Goal: Task Accomplishment & Management: Manage account settings

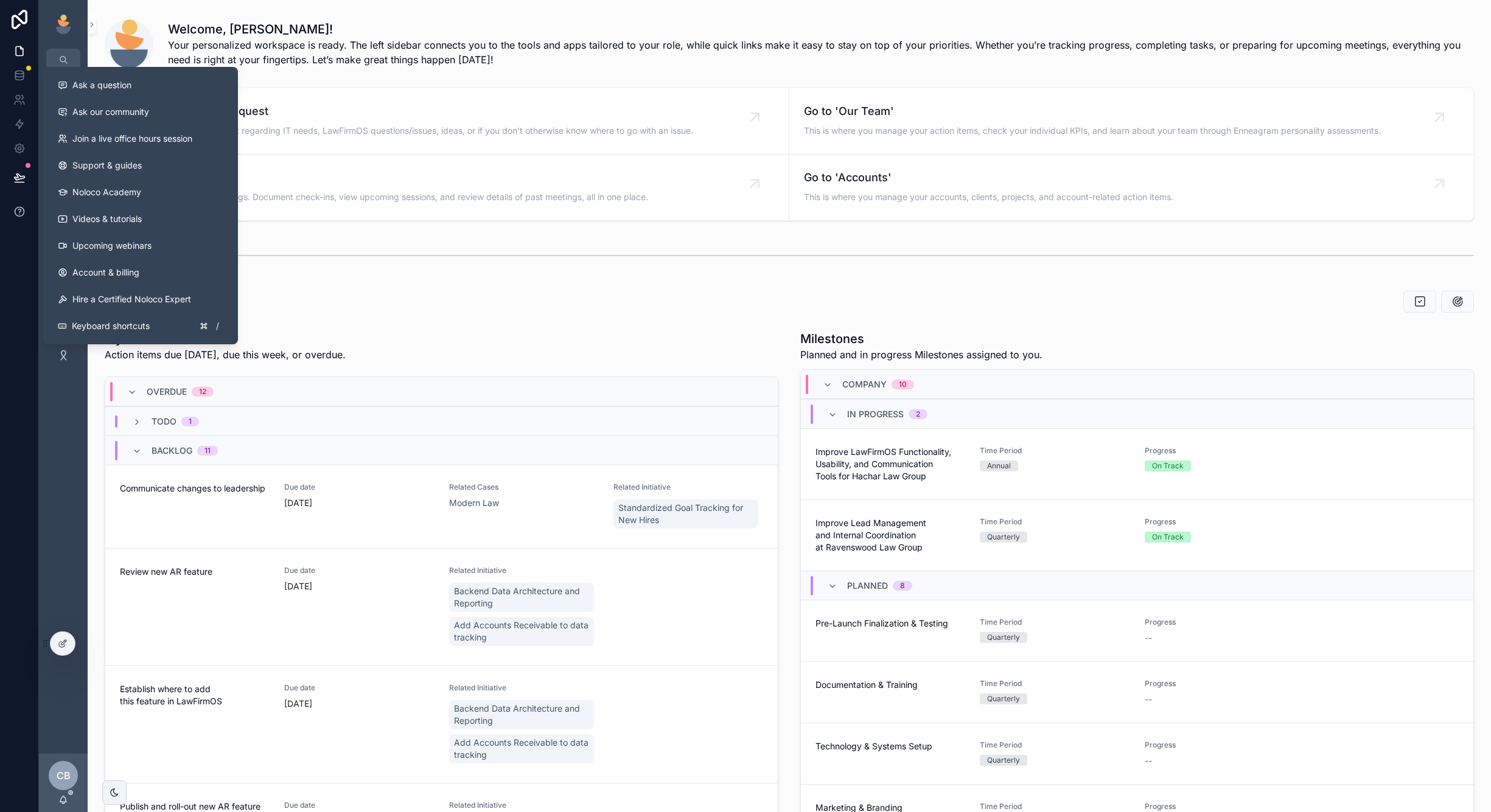
click at [20, 212] on icon at bounding box center [20, 210] width 2 height 3
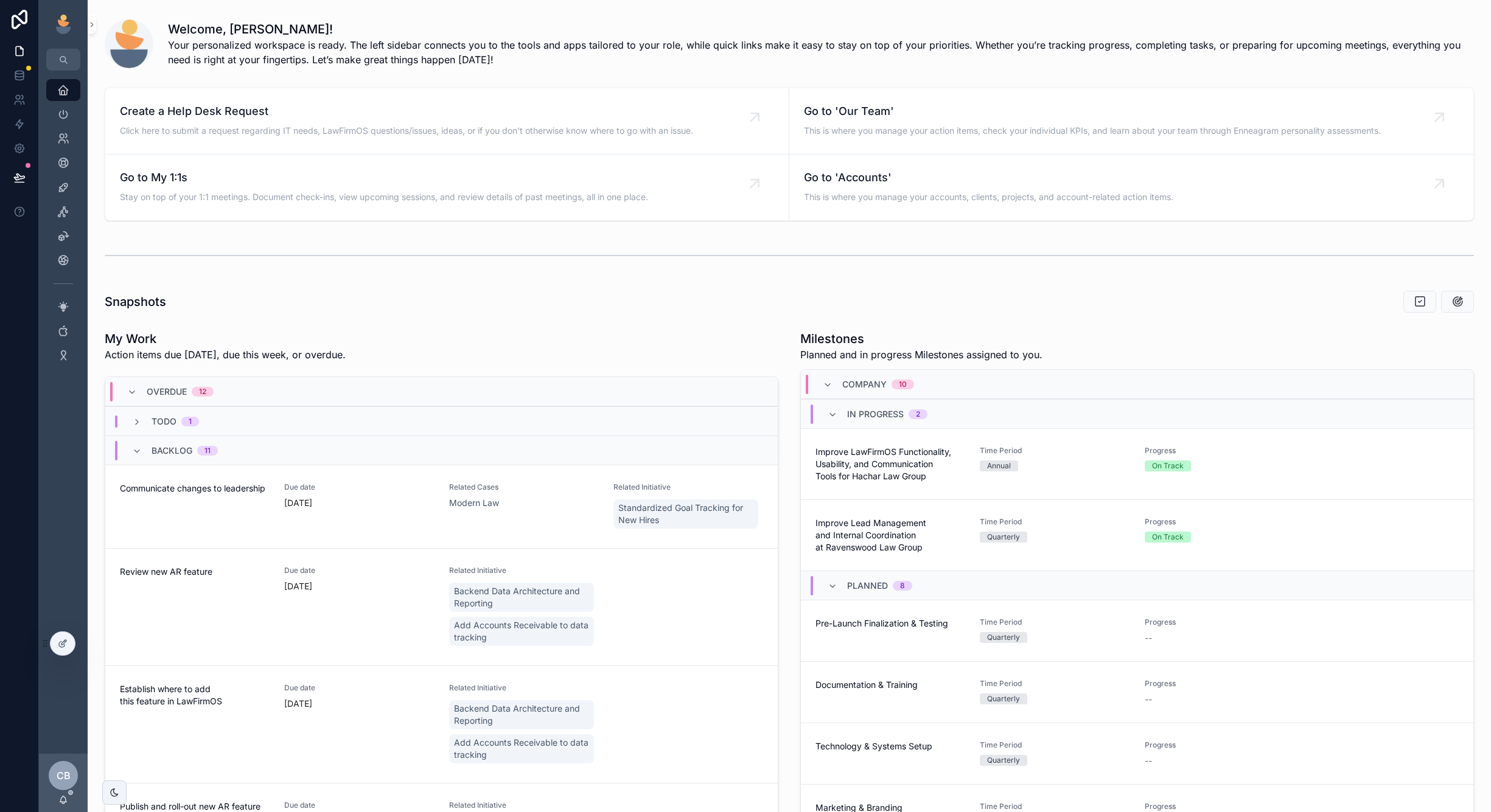
click at [14, 215] on icon at bounding box center [20, 212] width 12 height 12
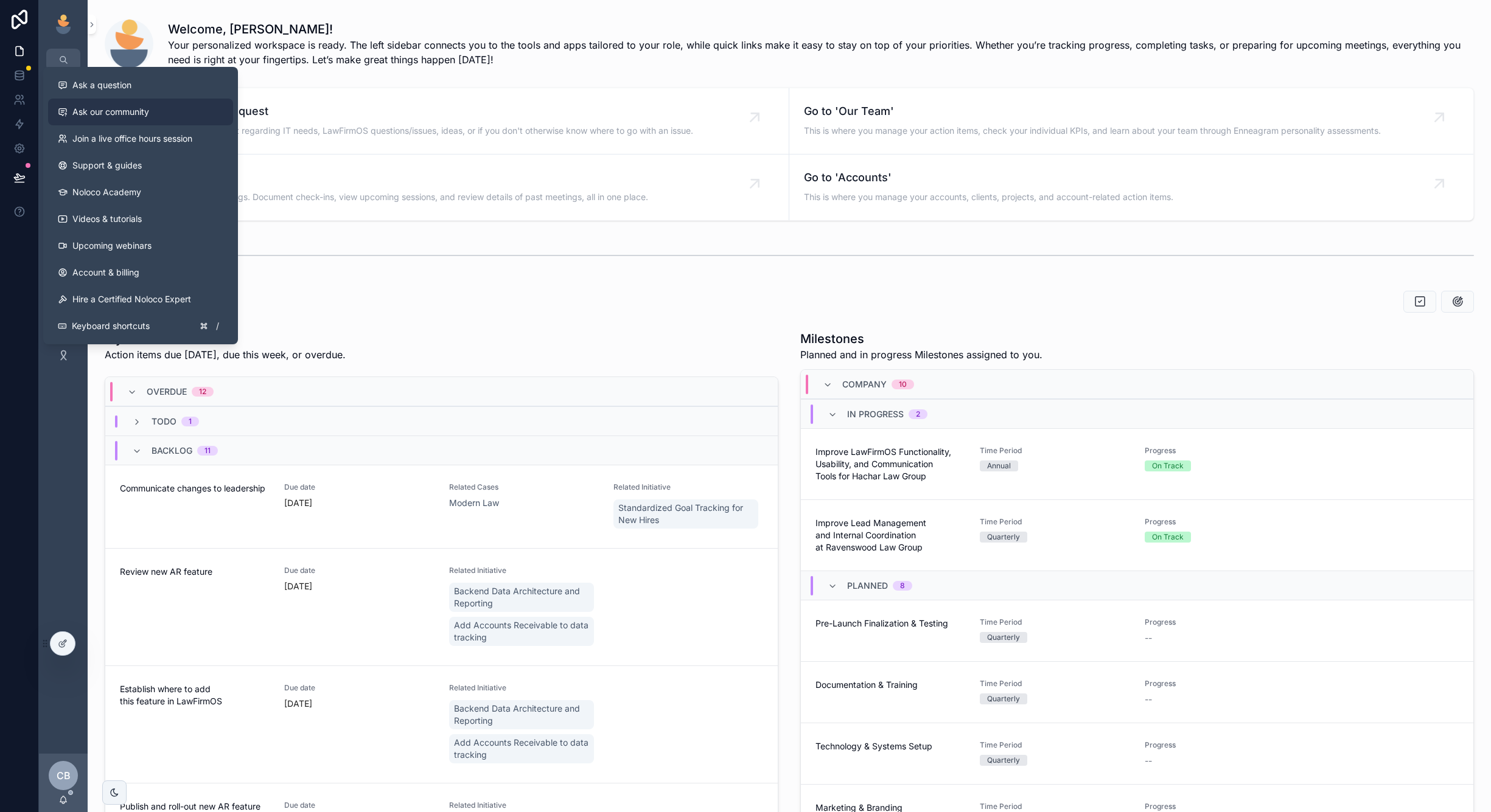
click at [105, 115] on span "Ask our community" at bounding box center [110, 112] width 77 height 12
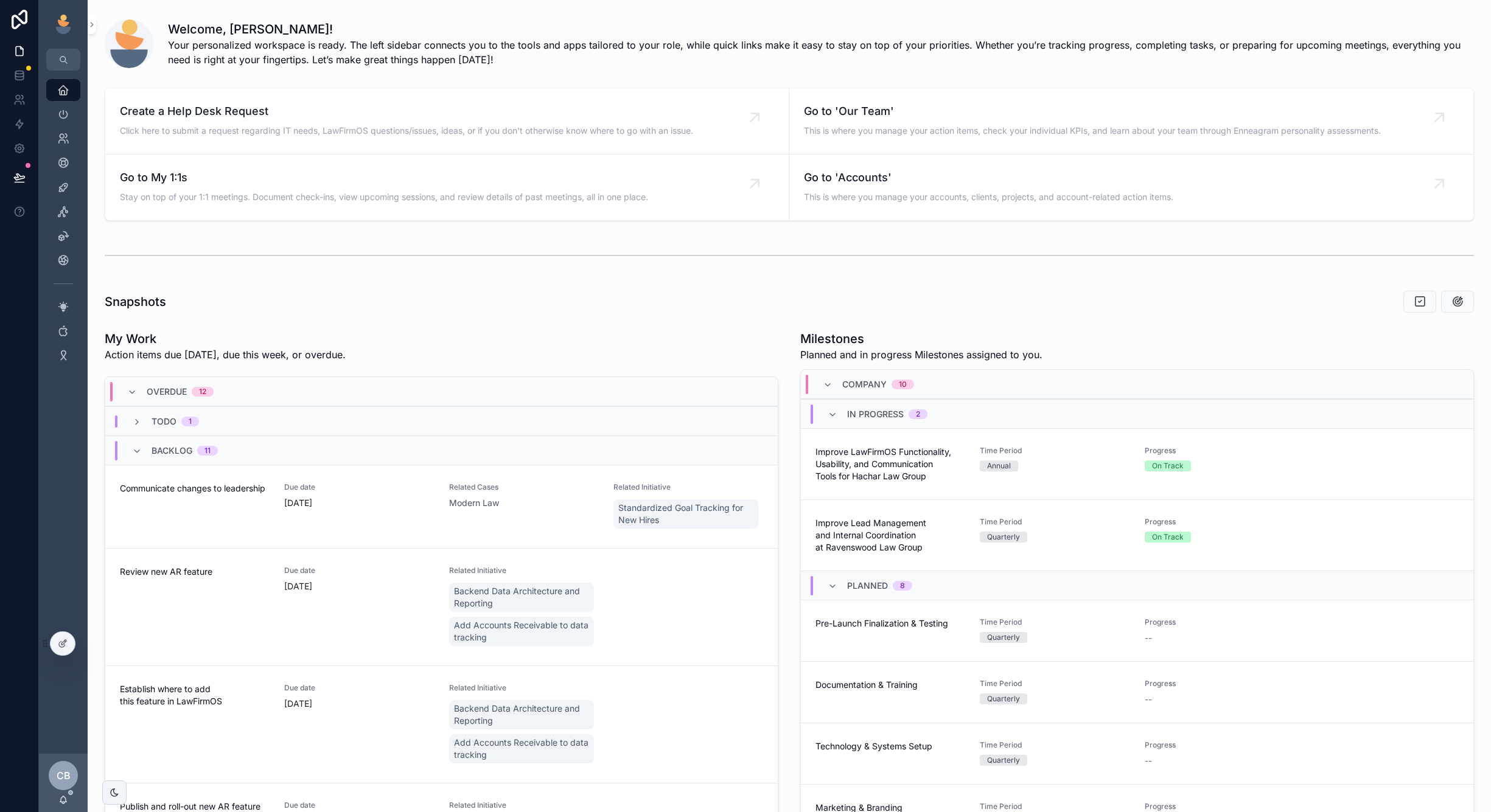
click at [590, 219] on link "Go to My 1:1s Stay on top of your 1:1 meetings. Document check-ins, view upcomi…" at bounding box center [447, 187] width 684 height 65
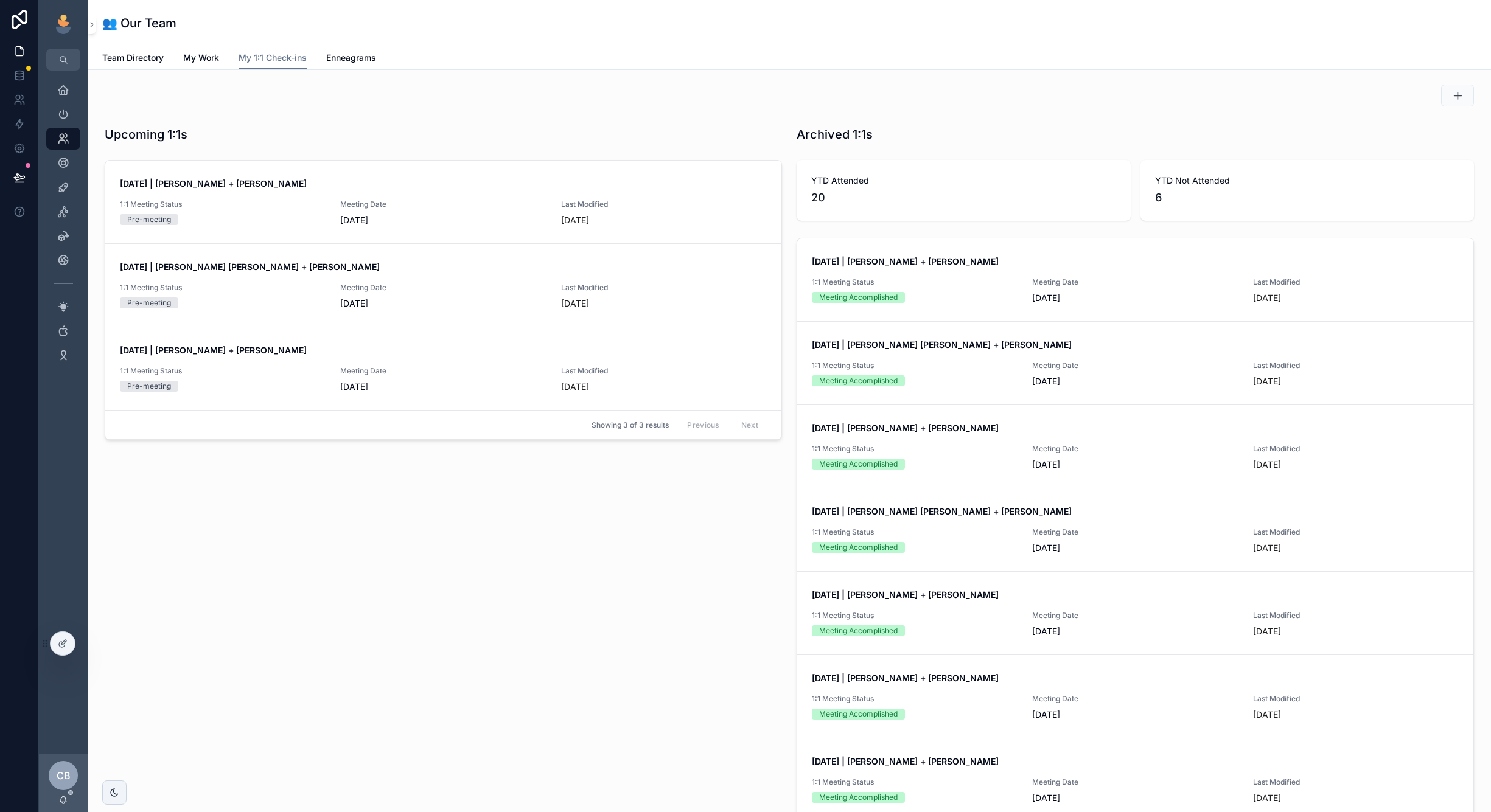
click at [572, 797] on div "Upcoming 1:1s Jun 30, 2025 | Shannon Manea + Chad Burton 1:1 Meeting Status Pre…" at bounding box center [443, 489] width 692 height 736
click at [63, 86] on icon "scrollable content" at bounding box center [63, 90] width 12 height 12
